Goal: Task Accomplishment & Management: Use online tool/utility

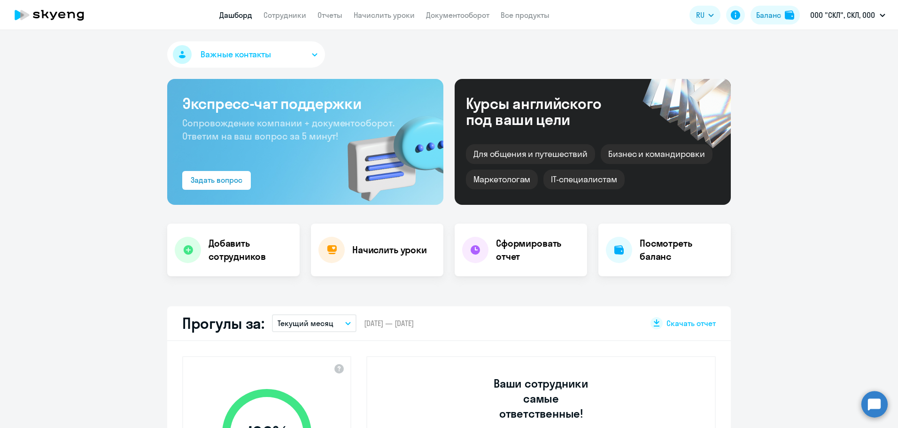
select select "30"
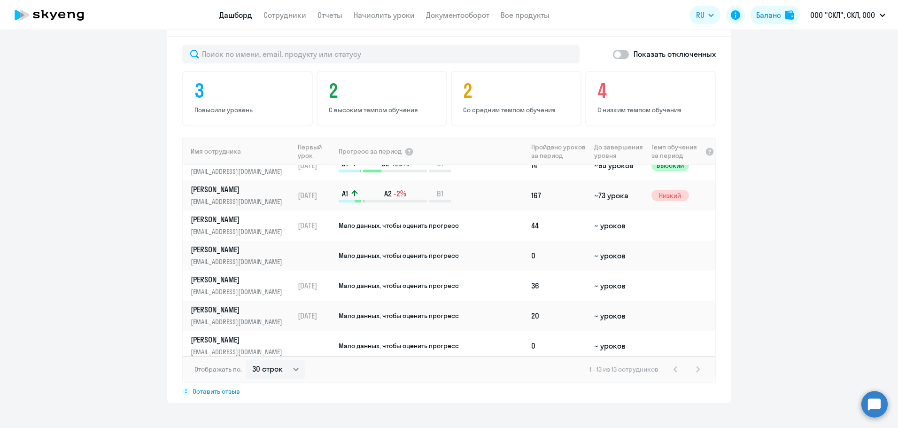
scroll to position [200, 0]
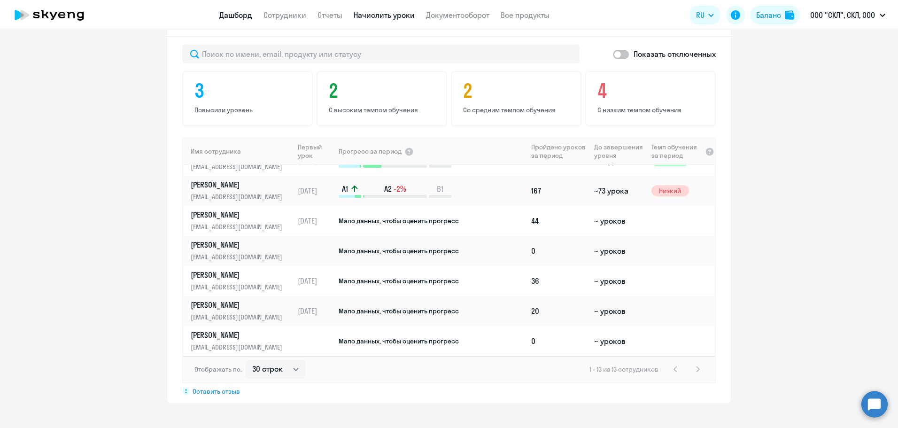
click at [378, 18] on link "Начислить уроки" at bounding box center [384, 14] width 61 height 9
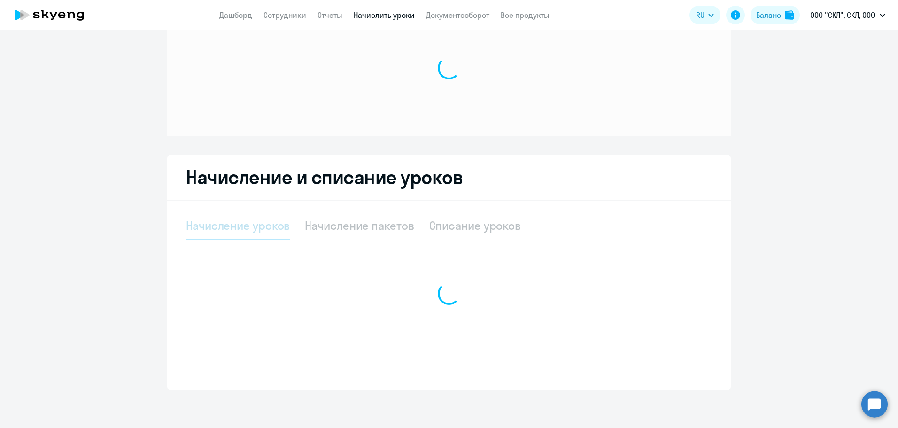
scroll to position [44, 0]
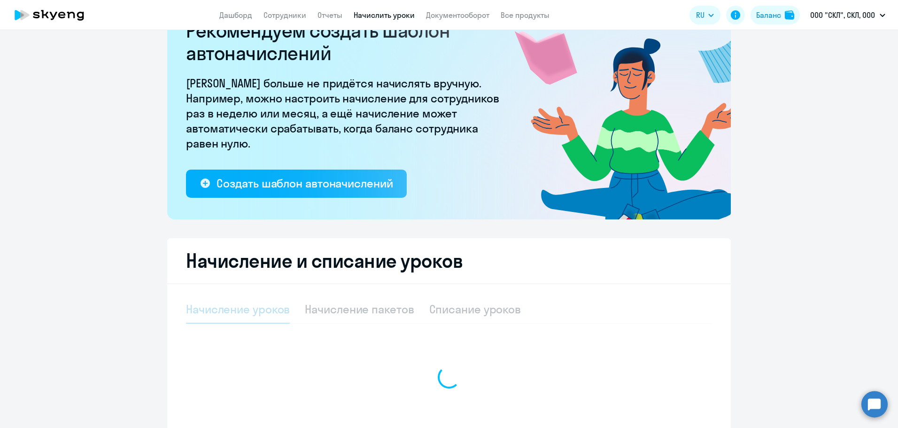
select select "10"
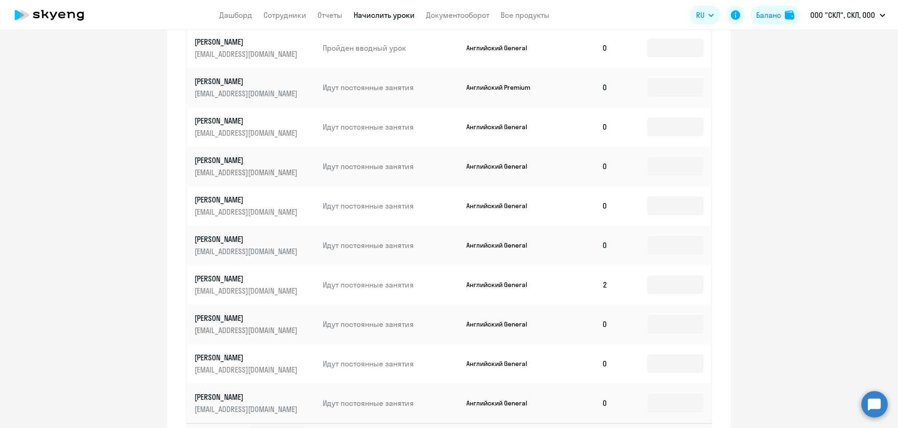
scroll to position [542, 0]
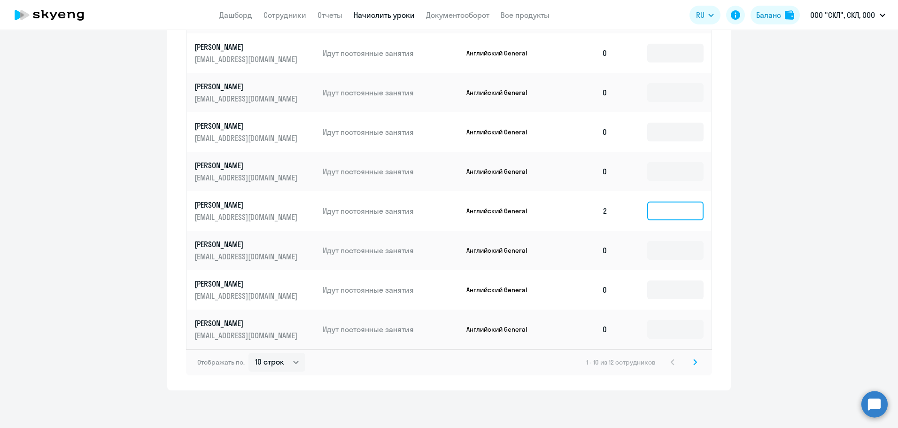
click at [664, 214] on input at bounding box center [675, 210] width 56 height 19
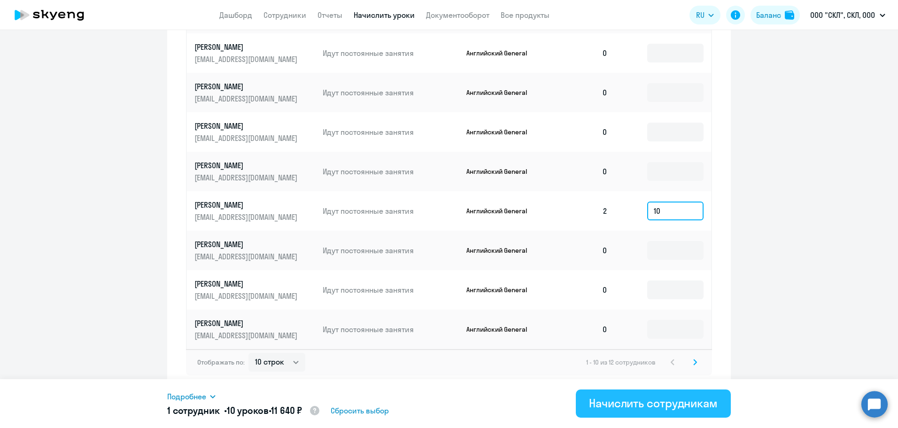
type input "10"
click at [651, 409] on div "Начислить сотрудникам" at bounding box center [653, 402] width 129 height 15
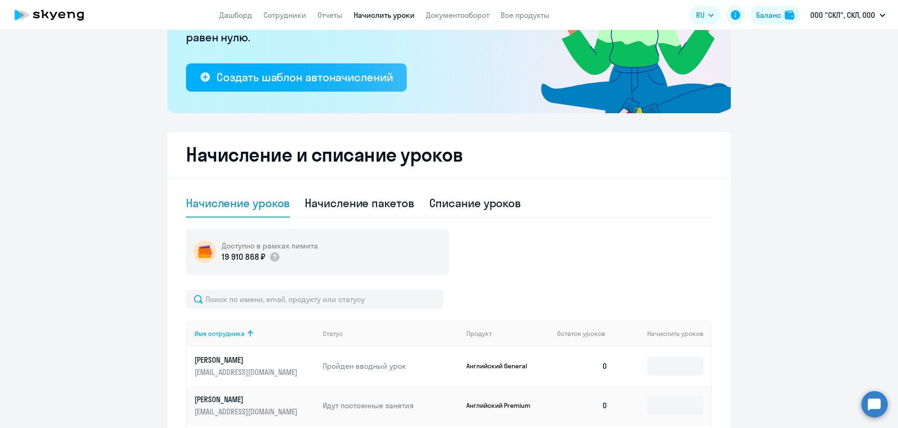
scroll to position [0, 0]
